Goal: Check status: Check status

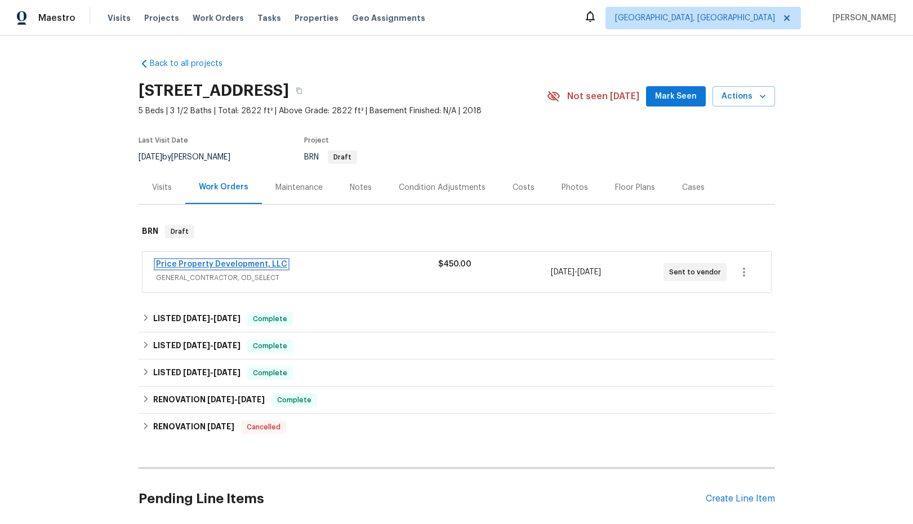
click at [212, 262] on link "Price Property Development, LLC" at bounding box center [221, 264] width 131 height 8
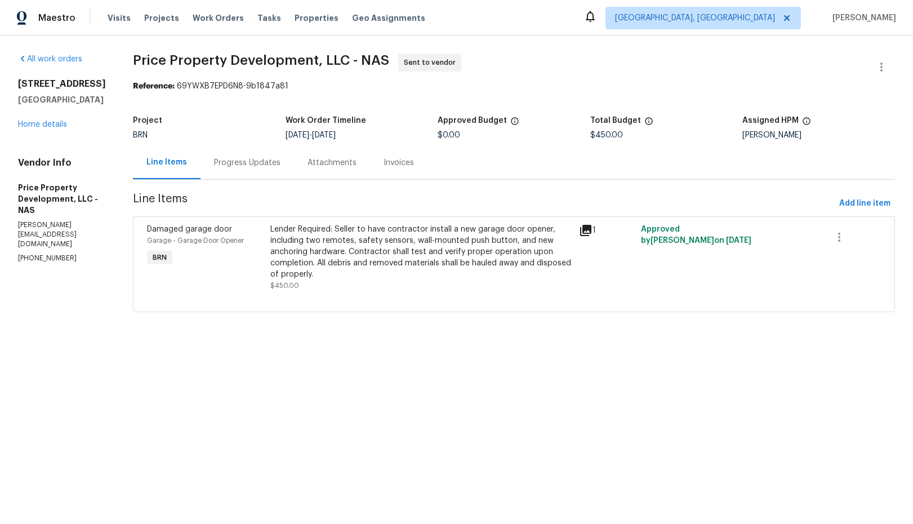
click at [281, 164] on div "Progress Updates" at bounding box center [247, 162] width 66 height 11
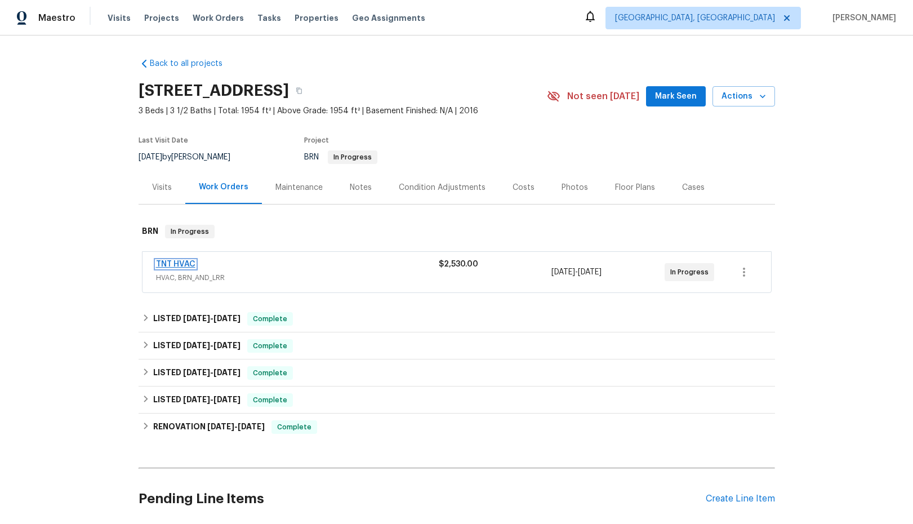
click at [171, 266] on link "TNT HVAC" at bounding box center [175, 264] width 39 height 8
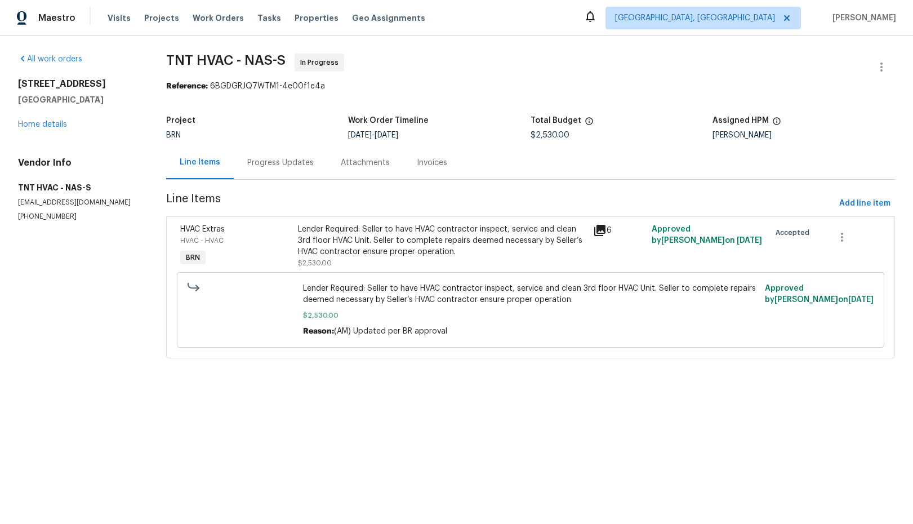
click at [286, 166] on div "Progress Updates" at bounding box center [280, 162] width 66 height 11
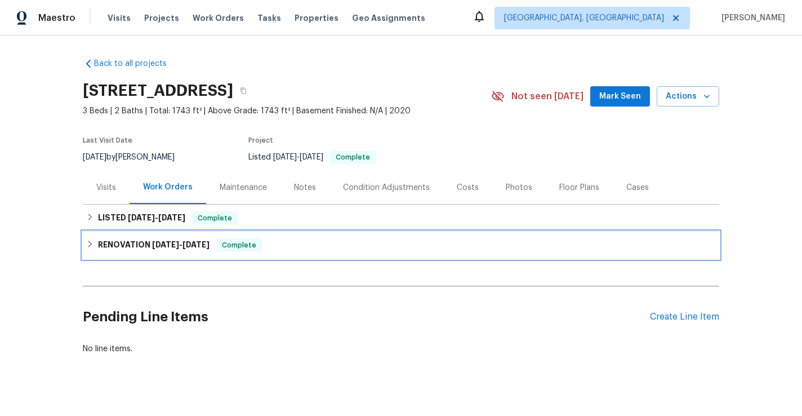
click at [87, 246] on icon at bounding box center [90, 244] width 8 height 8
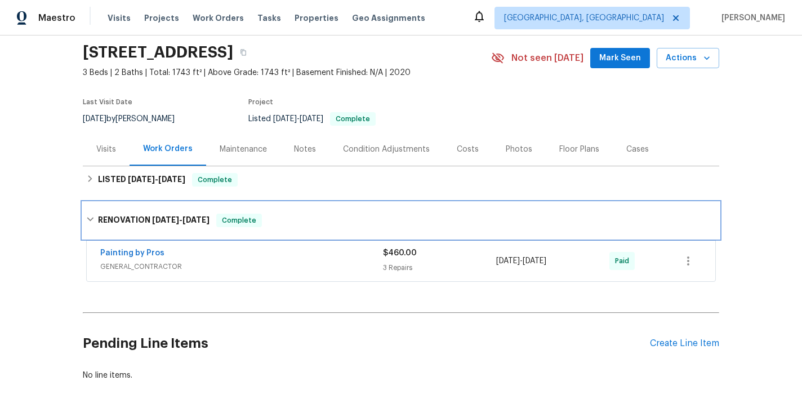
scroll to position [41, 0]
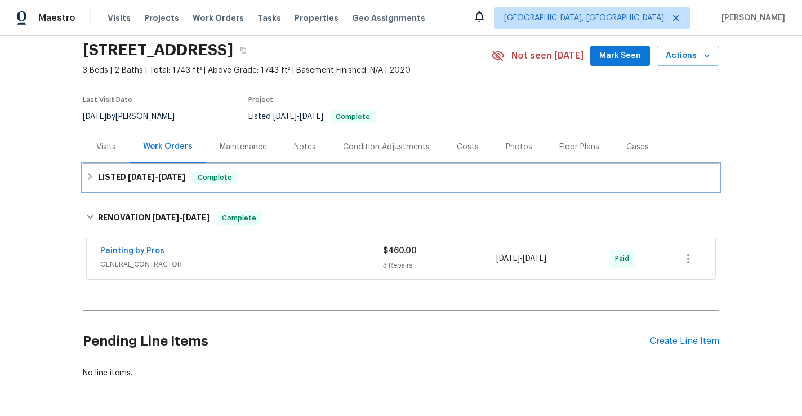
click at [90, 176] on icon at bounding box center [90, 176] width 8 height 8
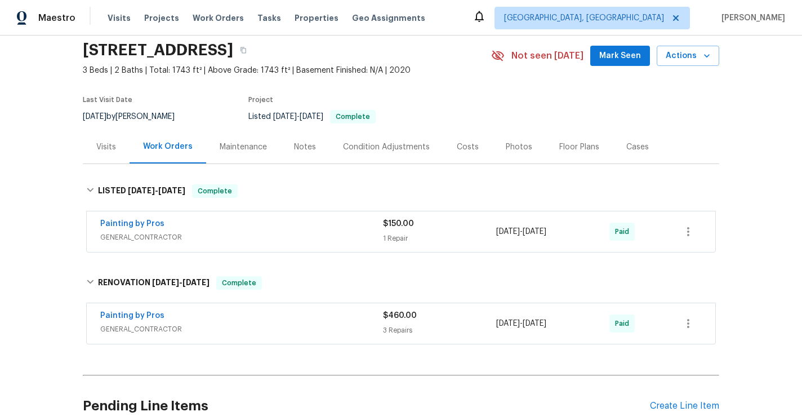
click at [113, 150] on div "Visits" at bounding box center [106, 146] width 20 height 11
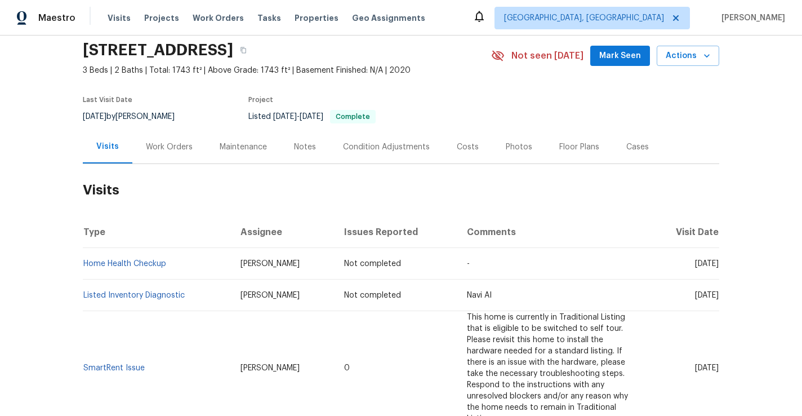
click at [171, 147] on div "Work Orders" at bounding box center [169, 146] width 47 height 11
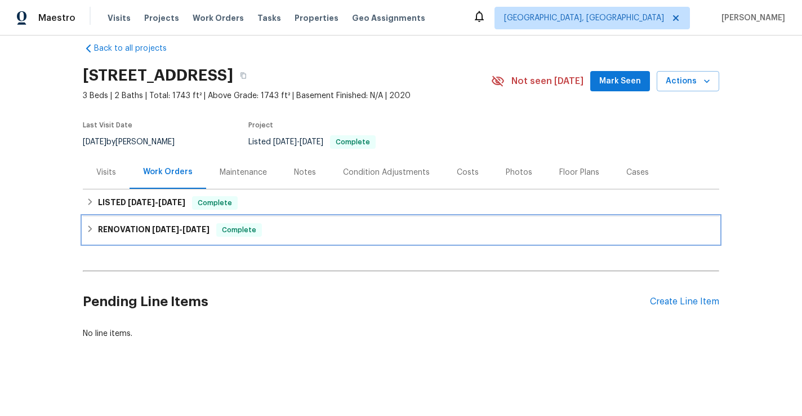
click at [92, 229] on icon at bounding box center [90, 229] width 8 height 8
